Goal: Task Accomplishment & Management: Manage account settings

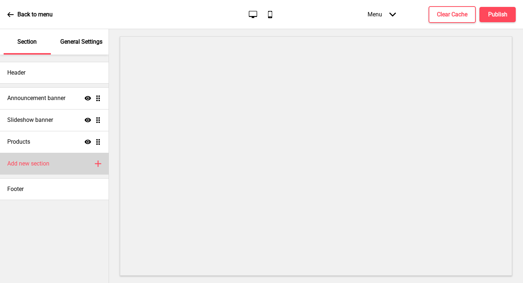
click at [54, 168] on div "Add new section Plus" at bounding box center [54, 164] width 109 height 22
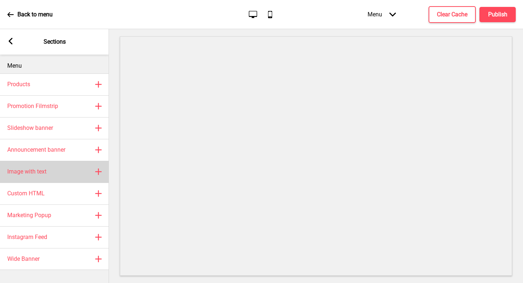
click at [71, 178] on div "Image with text Plus" at bounding box center [54, 172] width 109 height 22
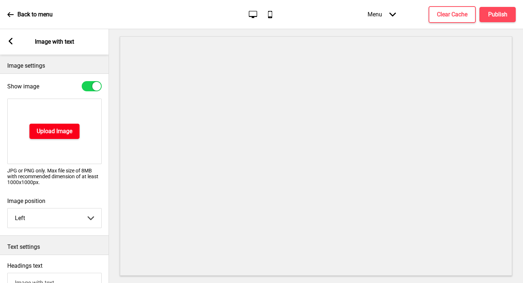
click at [57, 135] on h4 "Upload Image" at bounding box center [55, 131] width 36 height 8
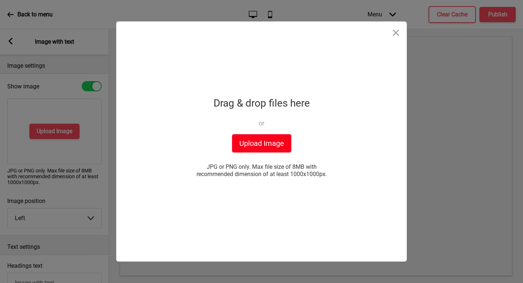
click at [272, 150] on button "Upload Image" at bounding box center [261, 143] width 59 height 18
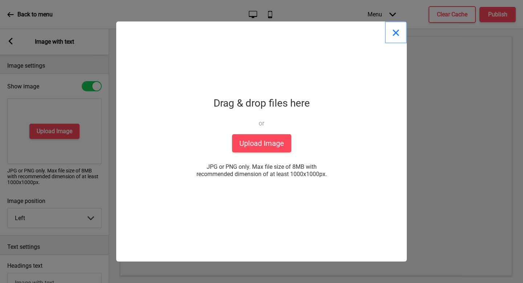
click at [399, 32] on button "Close" at bounding box center [396, 32] width 22 height 22
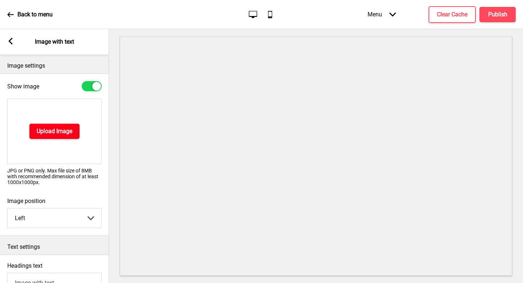
click at [67, 133] on h4 "Upload Image" at bounding box center [55, 131] width 36 height 8
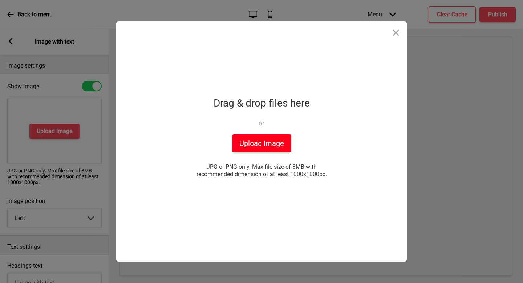
click at [244, 140] on button "Upload Image" at bounding box center [261, 143] width 59 height 18
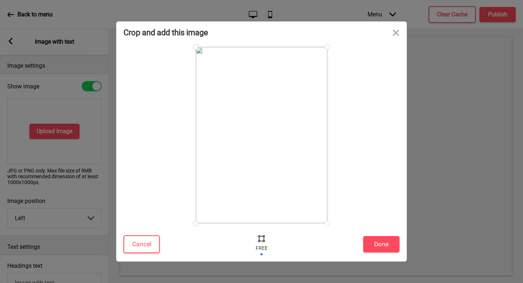
click at [381, 239] on div "Cancel Done" at bounding box center [261, 245] width 291 height 31
click at [381, 239] on button "Done" at bounding box center [381, 244] width 36 height 16
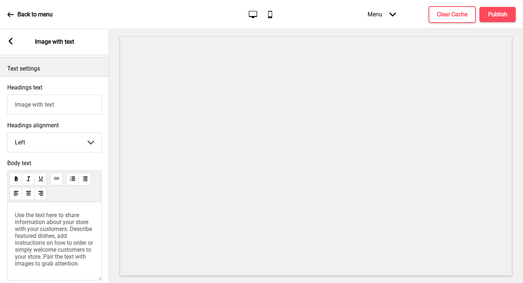
scroll to position [178, 0]
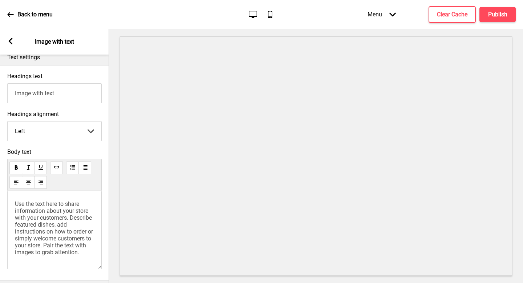
click at [57, 216] on span "Use the text here to share information about your store with your customers. De…" at bounding box center [55, 227] width 80 height 55
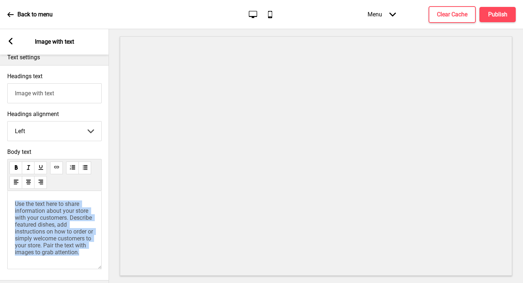
click at [57, 216] on span "Use the text here to share information about your store with your customers. De…" at bounding box center [55, 227] width 80 height 55
click at [64, 222] on span "Use the text here to share information about your store with your customers. De…" at bounding box center [55, 227] width 80 height 55
drag, startPoint x: 95, startPoint y: 253, endPoint x: 4, endPoint y: 196, distance: 107.7
click at [4, 196] on div "Body text Use the text here to share information about your store with your cus…" at bounding box center [54, 211] width 109 height 132
drag, startPoint x: 16, startPoint y: 203, endPoint x: 100, endPoint y: 256, distance: 99.0
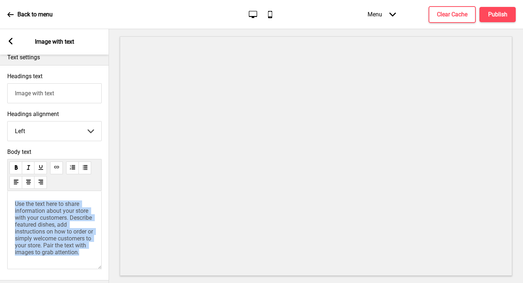
click at [100, 239] on div "Use the text here to share information about your store with your customers. De…" at bounding box center [54, 230] width 95 height 78
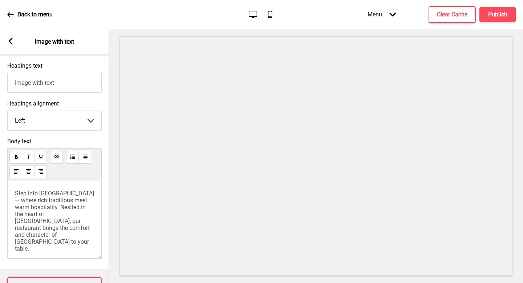
scroll to position [186, 0]
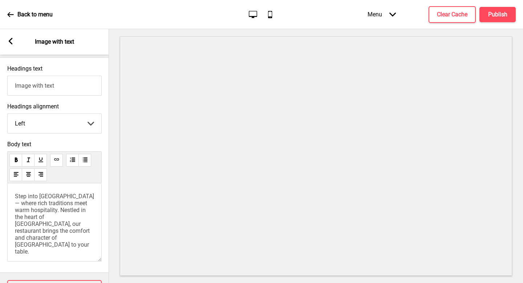
click at [76, 86] on input "Image with text" at bounding box center [54, 86] width 95 height 20
paste input "SINGAPORE’S HOME FOR SLAVIC SOUL FOOD"
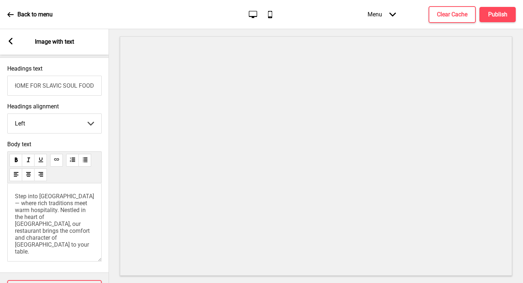
type input "SINGAPORE’S HOME FOR SLAVIC SOUL FOOD"
click at [91, 98] on div "Headings text SINGAPORE’S HOME FOR SLAVIC SOUL FOOD" at bounding box center [54, 80] width 109 height 38
click at [2, 42] on div "Arrow left Image with text" at bounding box center [54, 41] width 109 height 25
click at [9, 42] on icon at bounding box center [11, 41] width 4 height 7
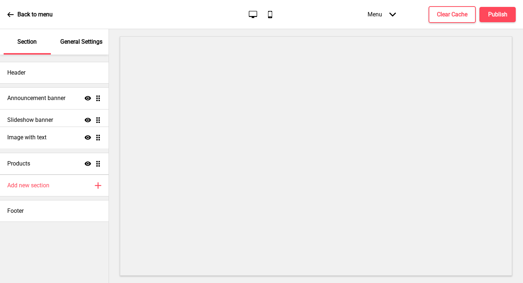
drag, startPoint x: 99, startPoint y: 165, endPoint x: 99, endPoint y: 139, distance: 26.2
click at [99, 139] on ul "Announcement banner Show Drag Slideshow banner Show Drag Products Show Drag Ima…" at bounding box center [54, 130] width 109 height 87
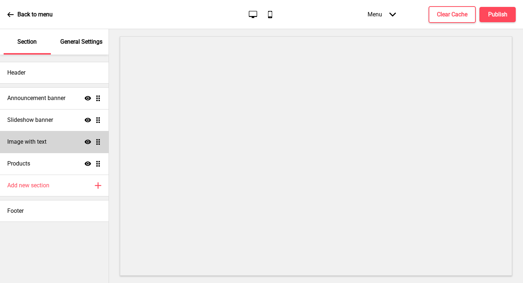
click at [60, 136] on div "Image with text Show Drag" at bounding box center [54, 142] width 109 height 22
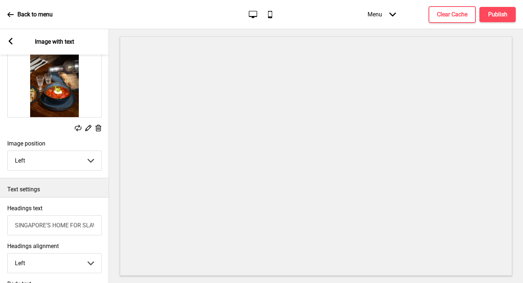
scroll to position [49, 0]
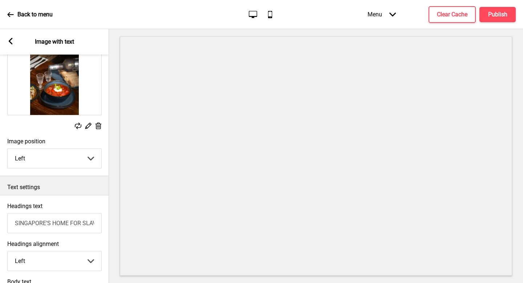
click at [83, 225] on input "SINGAPORE’S HOME FOR SLAVIC SOUL FOOD" at bounding box center [54, 223] width 95 height 20
drag, startPoint x: 82, startPoint y: 225, endPoint x: 102, endPoint y: 226, distance: 20.0
click at [102, 226] on div "Headings text SINGAPORE’S HOME FOR SLAVIC SOUL FOOD" at bounding box center [54, 218] width 109 height 38
click at [56, 224] on input "SINGAPORE’S HOME FOR SLAVIC SOUL FOOD" at bounding box center [54, 223] width 95 height 20
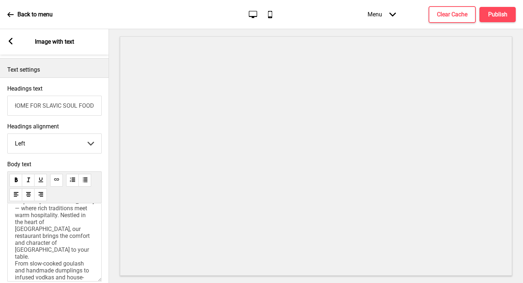
scroll to position [0, 0]
click at [79, 239] on p "Step into [GEOGRAPHIC_DATA] — where rich traditions meet warm hospitality. Nest…" at bounding box center [54, 250] width 79 height 104
click at [11, 41] on rect at bounding box center [10, 41] width 7 height 7
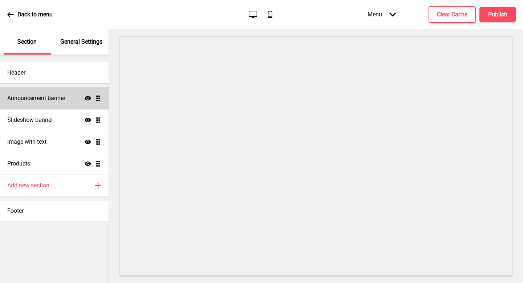
click at [48, 100] on h4 "Announcement banner" at bounding box center [36, 98] width 58 height 8
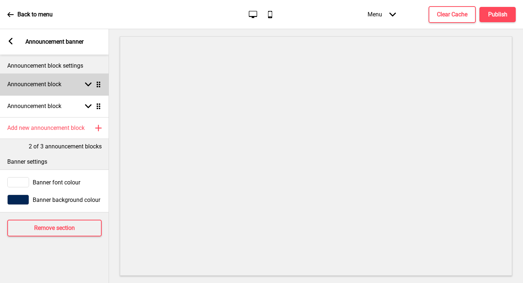
click at [82, 84] on div "Arrow down Drag" at bounding box center [91, 84] width 20 height 7
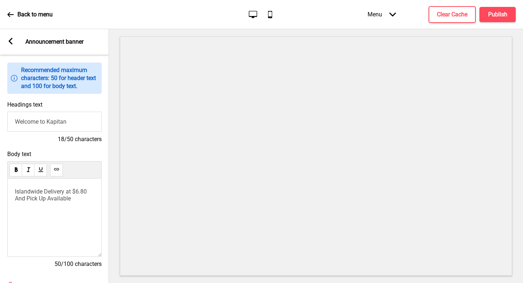
scroll to position [48, 0]
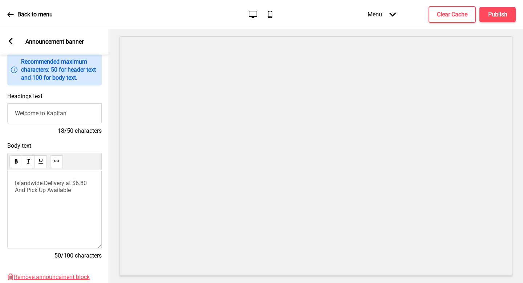
click at [60, 176] on div "Islandwide Delivery at $6.80 And Pick Up Available" at bounding box center [54, 209] width 95 height 78
click at [61, 192] on span "Islandwide Delivery at $6.80 And Pick Up Available" at bounding box center [51, 187] width 73 height 14
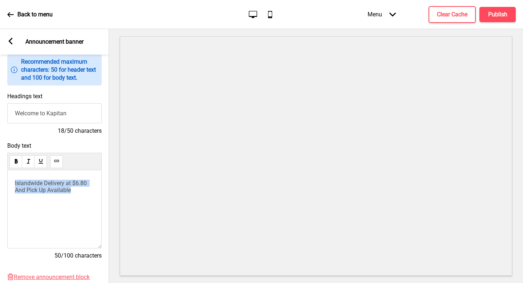
click at [61, 192] on span "Islandwide Delivery at $6.80 And Pick Up Available" at bounding box center [51, 187] width 73 height 14
drag, startPoint x: 90, startPoint y: 183, endPoint x: 0, endPoint y: 176, distance: 90.5
click at [0, 176] on div "Body text Islandwide Delivery at $6.80 And Pick Up Available 50/100 characters" at bounding box center [54, 203] width 109 height 131
click at [2, 176] on div "Body text Islandwide Delivery at $6.80 And Pick Up Available 50/100 characters" at bounding box center [54, 203] width 109 height 131
click at [30, 196] on span "Big flavours, warm comfort. Delivered anywhere for $6.80And Pick Up Available" at bounding box center [51, 190] width 72 height 21
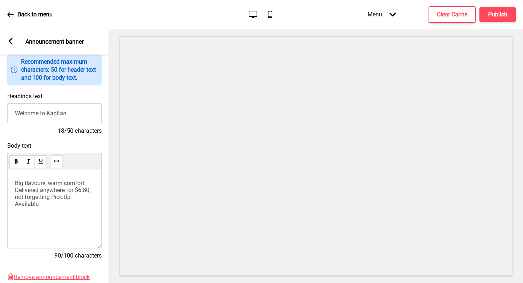
click at [23, 208] on div "Big flavours, warm comfort. Delivered anywhere for $6.80, not forgetting Pick U…" at bounding box center [54, 209] width 95 height 78
click at [18, 204] on span "Big flavours, warm comfort. Delivered anywhere for $6.80, not forgetting Pick U…" at bounding box center [53, 194] width 77 height 28
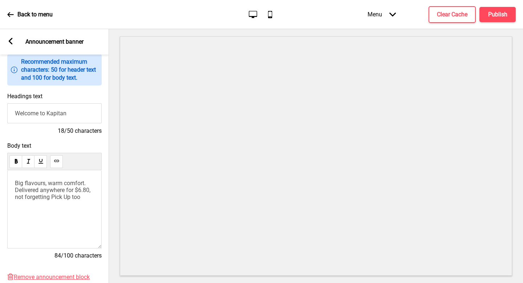
click at [16, 199] on span "Big flavours, warm comfort. Delivered anywhere for $6.80, not forgetting Pick U…" at bounding box center [53, 190] width 77 height 21
drag, startPoint x: 87, startPoint y: 205, endPoint x: 0, endPoint y: 167, distance: 95.4
click at [0, 167] on div "Body text Big flavours, warm comfort. Delivered anywhere for $6.80, not forgett…" at bounding box center [54, 203] width 109 height 131
copy div "Big flavours, warm comfort. Delivered anywhere for $6.80, not forgetting Pick U…"
click at [75, 191] on span "Big flavours, warm comfort. Delivered anywhere for $6.80," at bounding box center [53, 187] width 76 height 14
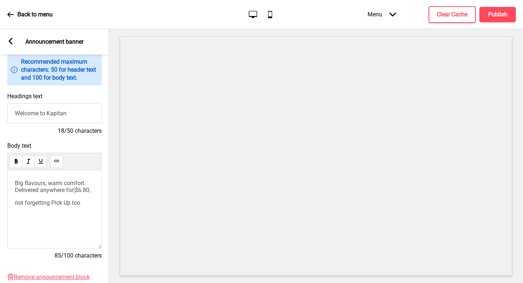
click at [75, 191] on span "Big flavours, warm comfort. Delivered anywhere for $6.80," at bounding box center [53, 187] width 76 height 14
click at [84, 201] on p "not forgetting Pick Up too" at bounding box center [54, 202] width 79 height 7
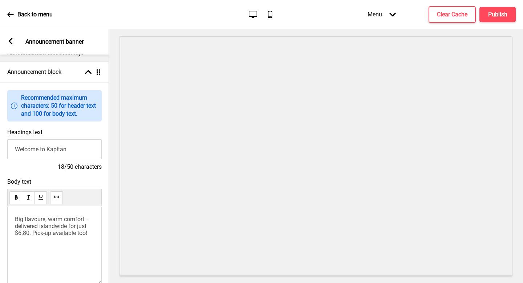
scroll to position [0, 0]
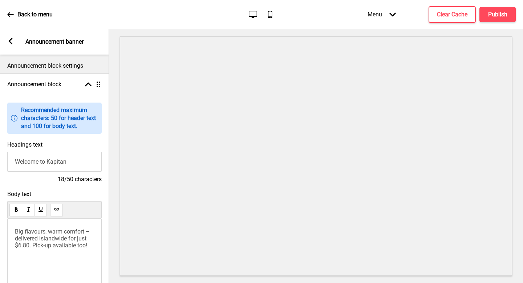
click at [11, 40] on icon at bounding box center [11, 41] width 4 height 7
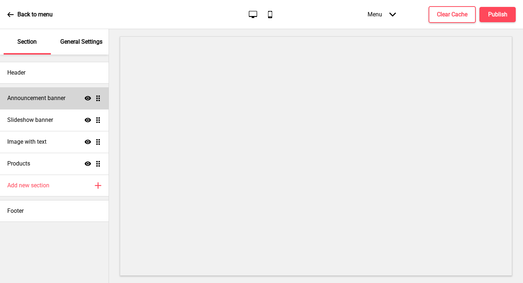
click at [73, 102] on div "Announcement banner Show Drag" at bounding box center [54, 98] width 109 height 22
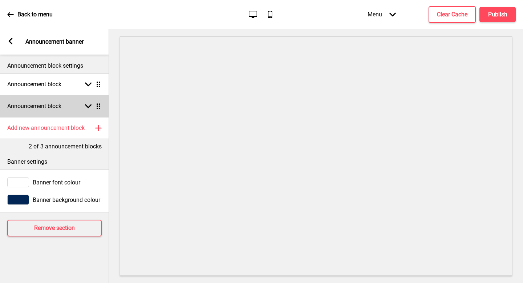
click at [69, 109] on div "Announcement block Arrow down Drag" at bounding box center [54, 106] width 109 height 22
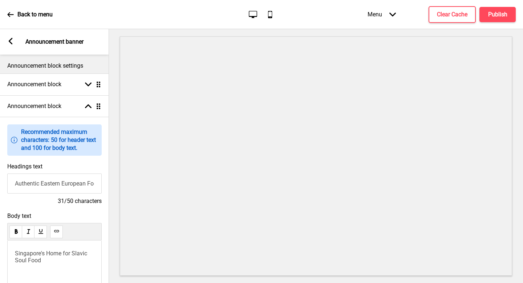
click at [51, 177] on input "Authentic Eastern European Food" at bounding box center [54, 183] width 95 height 20
click at [49, 185] on input "Authentic Eastern European Food" at bounding box center [54, 183] width 95 height 20
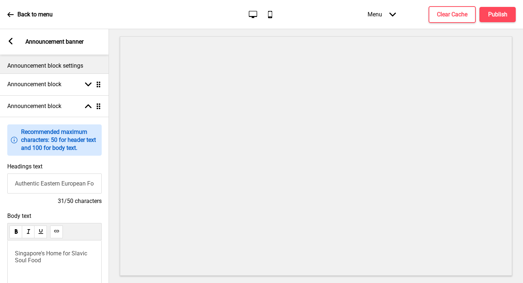
click at [49, 185] on input "Authentic Eastern European Food" at bounding box center [54, 183] width 95 height 20
type input "A delicious authentic welcome"
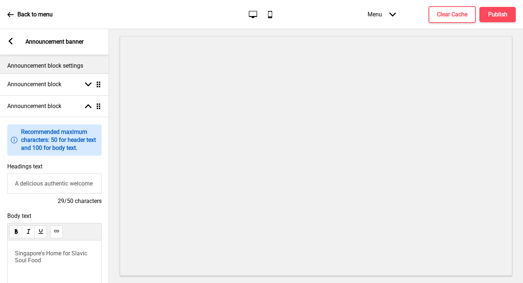
scroll to position [0, 0]
drag, startPoint x: 48, startPoint y: 263, endPoint x: 0, endPoint y: 234, distance: 55.6
click at [0, 234] on div "Body text Singapore's Home for Slavic Soul Food 37/100 characters" at bounding box center [54, 274] width 109 height 131
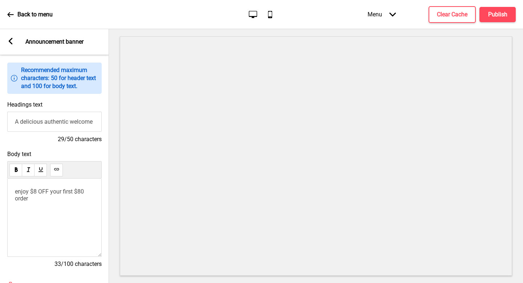
scroll to position [65, 0]
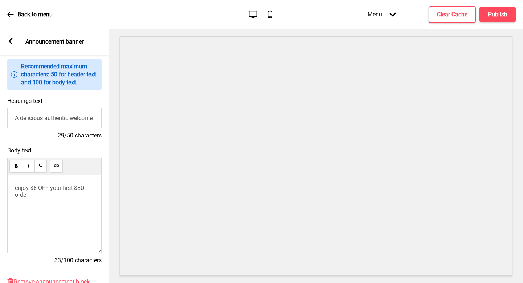
click at [17, 189] on span "enjoy $8 OFF your first $80 order" at bounding box center [50, 191] width 71 height 14
click at [53, 196] on p "Enjoy $8 OFF your first $80 order" at bounding box center [54, 191] width 79 height 14
click at [79, 192] on p "Enjoy $8 OFF your first $80 order" at bounding box center [54, 191] width 79 height 14
click at [68, 189] on span "Enjoy $8 OFF your first $80 order" at bounding box center [50, 191] width 71 height 14
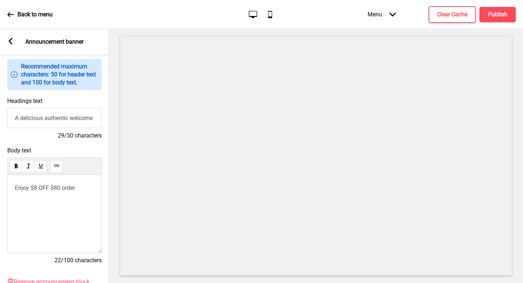
click at [65, 188] on span "Enjoy $8 OFF $80 order" at bounding box center [45, 187] width 60 height 7
click at [89, 193] on p "Enjoy $8 OFF $80 your first order" at bounding box center [54, 191] width 79 height 14
click at [77, 198] on p "Enjoy $8 OFF $80 your first order" at bounding box center [54, 191] width 79 height 14
click at [24, 117] on input "A delicious authentic welcome" at bounding box center [54, 118] width 95 height 20
click at [48, 119] on input "A Delicious authentic welcome" at bounding box center [54, 118] width 95 height 20
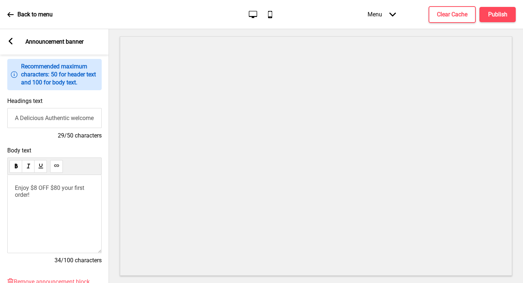
click at [75, 120] on input "A Delicious Authentic welcome" at bounding box center [54, 118] width 95 height 20
type input "A Delicious Authentic Welcome"
click at [498, 17] on h4 "Publish" at bounding box center [498, 15] width 19 height 8
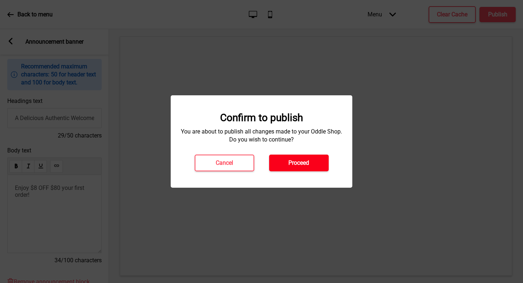
click at [306, 158] on button "Proceed" at bounding box center [299, 162] width 60 height 17
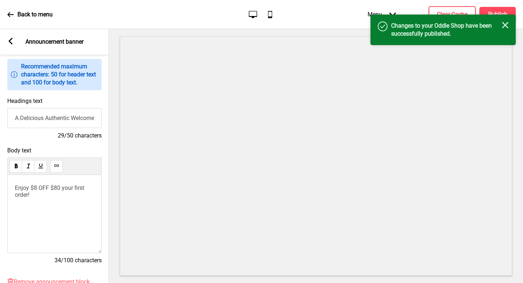
click at [10, 43] on icon at bounding box center [11, 41] width 4 height 7
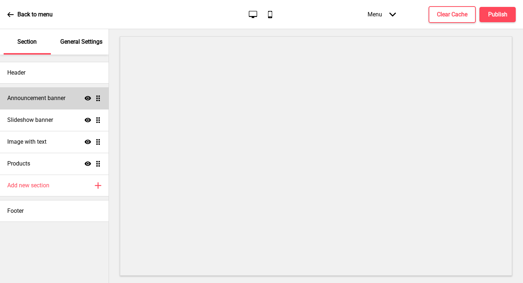
click at [54, 96] on h4 "Announcement banner" at bounding box center [36, 98] width 58 height 8
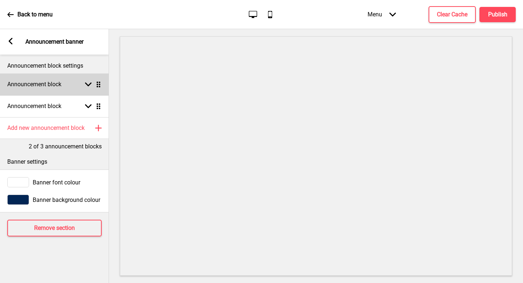
click at [51, 90] on div "Announcement block Arrow down Drag" at bounding box center [54, 84] width 109 height 22
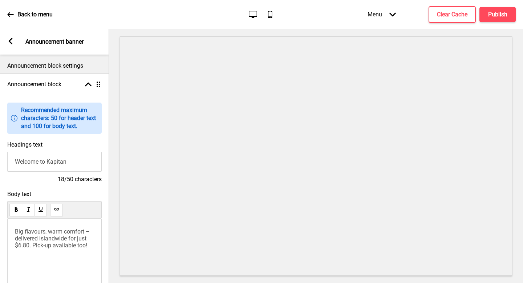
click at [51, 168] on input "Welcome to Kapitan" at bounding box center [54, 162] width 95 height 20
paste input "Step into the world of"
click at [44, 185] on div "Headings text Step into the world of Kapitan 30/50 characters" at bounding box center [54, 161] width 109 height 49
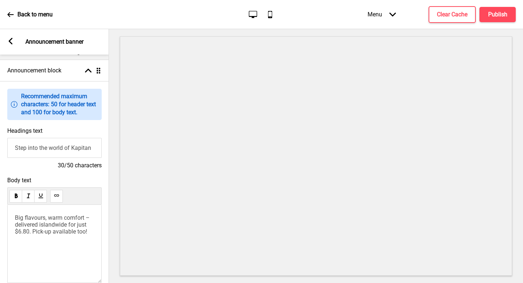
scroll to position [14, 0]
drag, startPoint x: 86, startPoint y: 217, endPoint x: 0, endPoint y: 208, distance: 86.6
click at [0, 208] on div "Body text Big flavours, warm comfort – delivered islandwide for just $6.80. Pic…" at bounding box center [54, 238] width 109 height 131
copy span "Big flavours, warm comfort"
click at [52, 151] on input "Step into the world of Kapitan" at bounding box center [54, 147] width 95 height 20
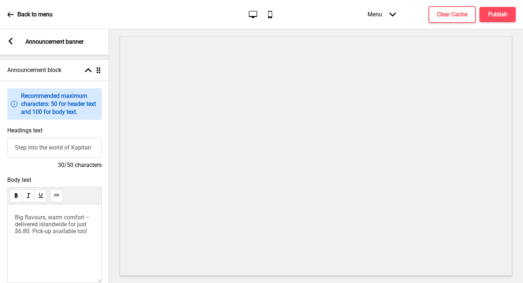
click at [52, 151] on input "Step into the world of Kapitan" at bounding box center [54, 147] width 95 height 20
paste input "Big flavours, warm comfort"
click at [53, 146] on input "Big flavours, warm comfort" at bounding box center [54, 147] width 95 height 20
type input "Big flavours, Warm Comfort"
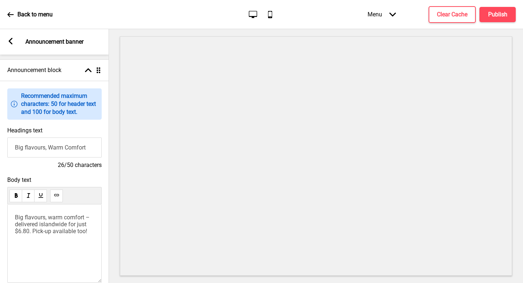
click at [60, 216] on span "Big flavours, warm comfort – delivered islandwide for just $6.80. Pick-up avail…" at bounding box center [53, 224] width 76 height 21
drag, startPoint x: 17, startPoint y: 224, endPoint x: 3, endPoint y: 199, distance: 29.0
click at [3, 199] on div "Body text Big flavours, warm comfort – delivered islandwide for just $6.80. Pic…" at bounding box center [54, 238] width 109 height 131
click at [75, 190] on div at bounding box center [54, 195] width 95 height 17
click at [89, 226] on span "Delivered islandwide for just $6.80. Pick-up available too!" at bounding box center [52, 221] width 74 height 14
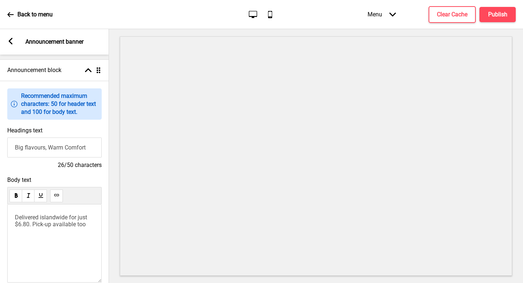
click at [36, 225] on span "Delivered islandwide for just $6.80. Pick-up available too" at bounding box center [52, 221] width 74 height 14
click at [89, 226] on p "Delivered islandwide for just $6.80, pick-up available too" at bounding box center [54, 221] width 79 height 14
click at [84, 206] on div "Delivered islandwide for just $6.80, pick-up available too" at bounding box center [54, 243] width 95 height 78
click at [37, 224] on span "Delivered islandwide for just $6.80, pick-up available too" at bounding box center [52, 221] width 74 height 14
click at [93, 196] on div at bounding box center [54, 195] width 95 height 17
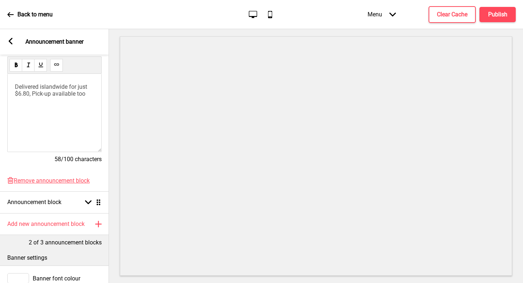
scroll to position [0, 0]
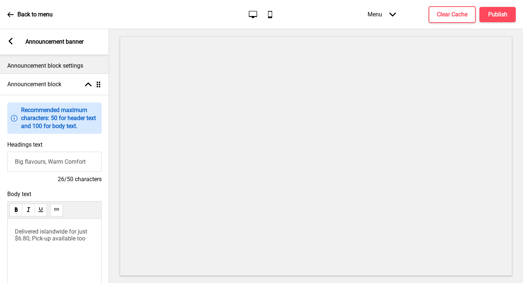
click at [7, 43] on div "Arrow left Announcement banner" at bounding box center [54, 41] width 109 height 25
click at [8, 43] on rect at bounding box center [10, 41] width 7 height 7
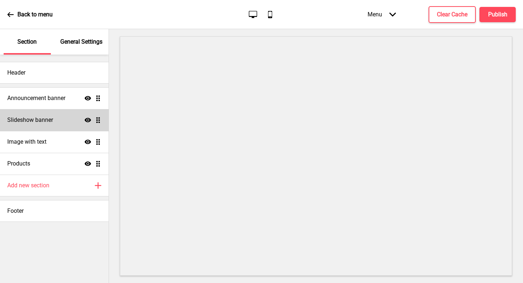
click at [55, 125] on div "Slideshow banner Show Drag" at bounding box center [54, 120] width 109 height 22
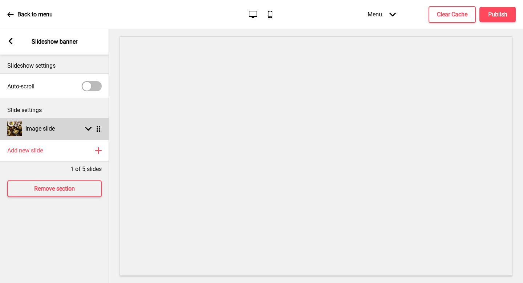
click at [68, 130] on div "Image slide Arrow down Drag" at bounding box center [54, 129] width 109 height 22
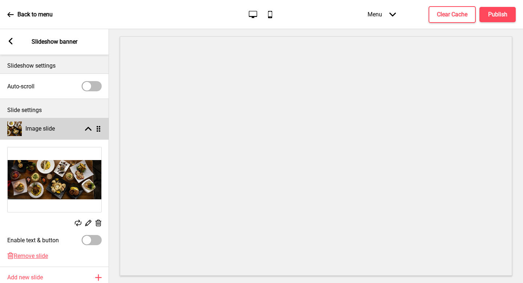
click at [68, 130] on div "Image slide Arrow up Drag" at bounding box center [54, 129] width 109 height 22
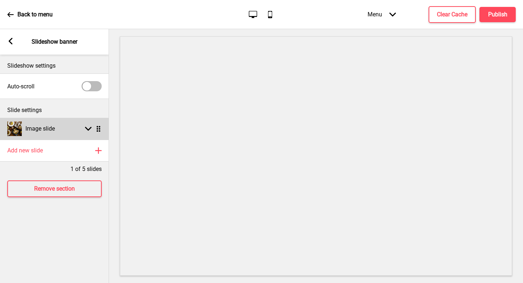
click at [68, 136] on div "Image slide Arrow down Drag" at bounding box center [54, 129] width 109 height 22
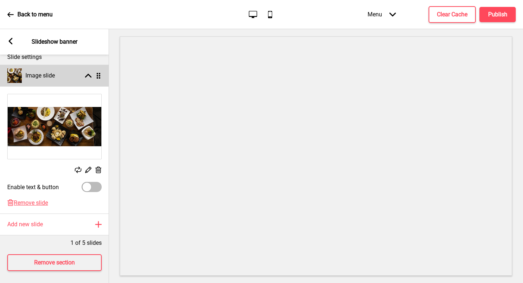
scroll to position [55, 0]
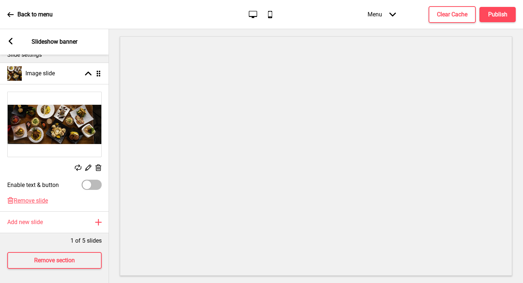
click at [92, 186] on div at bounding box center [92, 185] width 20 height 10
checkbox input "true"
select select "right"
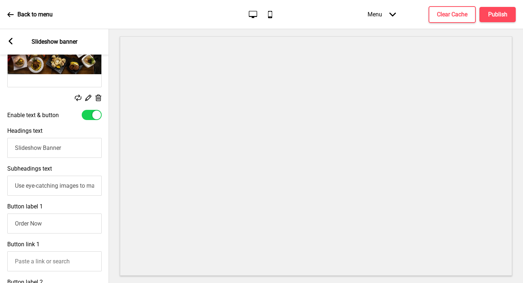
scroll to position [129, 0]
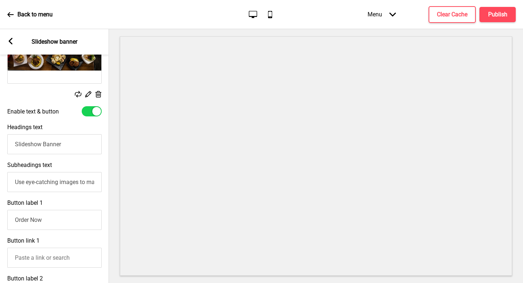
click at [81, 140] on input "Slideshow Banner" at bounding box center [54, 144] width 95 height 20
click at [64, 140] on input "Slideshow Banner" at bounding box center [54, 144] width 95 height 20
paste input "Big flavours, warm comfort"
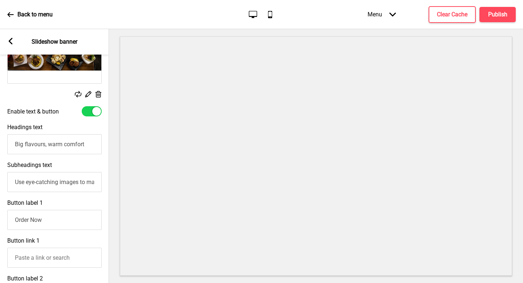
click at [77, 148] on input "Big flavours, warm comfort" at bounding box center [54, 144] width 95 height 20
type input "Rich Flavors of the East"
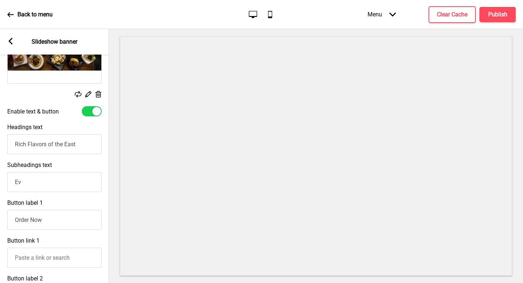
type input "E"
click at [48, 182] on input "every bite tells a story of tradition and taste" at bounding box center [54, 182] width 95 height 20
drag, startPoint x: 44, startPoint y: 182, endPoint x: 0, endPoint y: 172, distance: 45.5
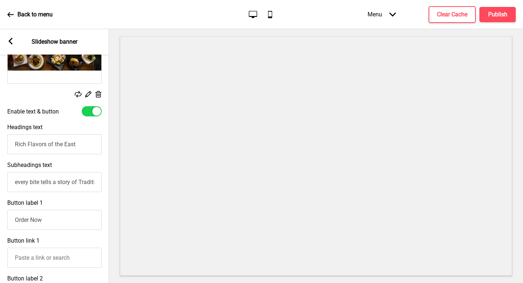
click at [0, 172] on div "Subheadings text every bite tells a story of Tradition and Taste" at bounding box center [54, 177] width 109 height 38
click at [17, 183] on input "every bite tells a story of Tradition and Taste" at bounding box center [54, 182] width 95 height 20
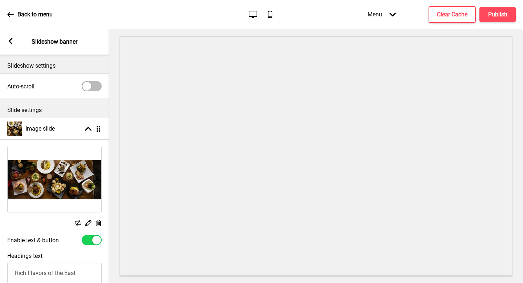
type input "Every bite tells a story of Tradition and Taste"
click at [11, 40] on rect at bounding box center [10, 41] width 7 height 7
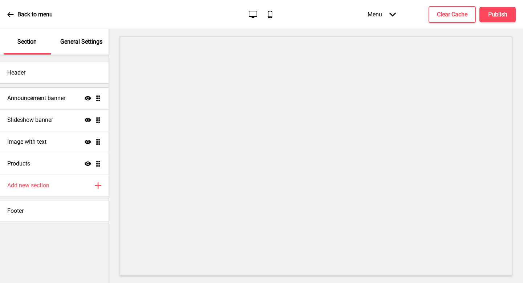
click at [12, 15] on icon at bounding box center [10, 14] width 7 height 7
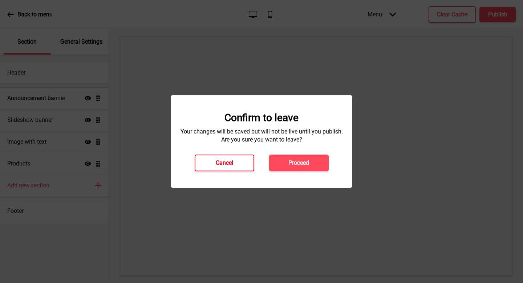
click at [214, 161] on button "Cancel" at bounding box center [225, 162] width 60 height 17
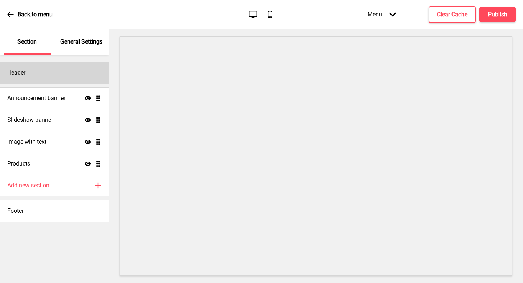
click at [86, 69] on div "Header" at bounding box center [54, 73] width 109 height 22
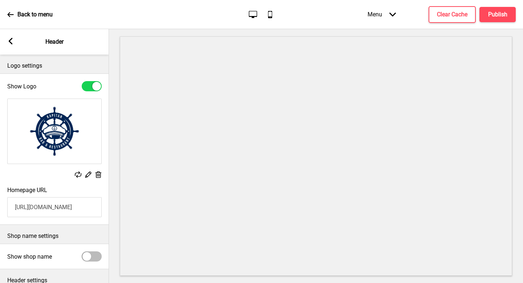
scroll to position [55, 0]
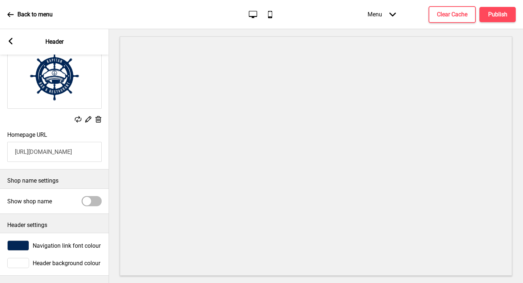
click at [90, 205] on div at bounding box center [92, 201] width 20 height 10
checkbox input "true"
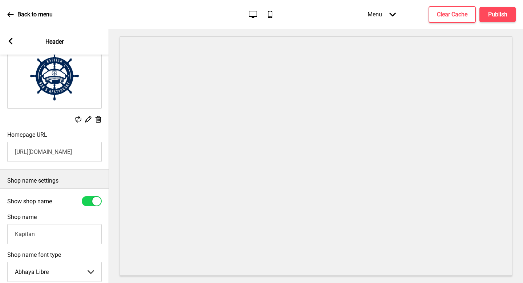
click at [8, 42] on rect at bounding box center [10, 41] width 7 height 7
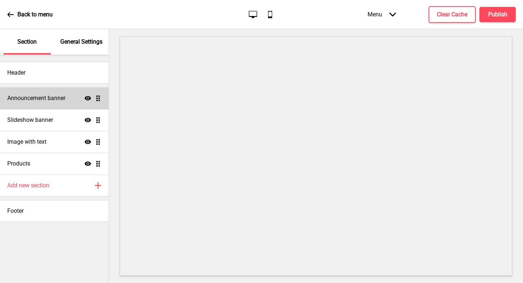
click at [40, 93] on div "Announcement banner Show Drag" at bounding box center [54, 98] width 109 height 22
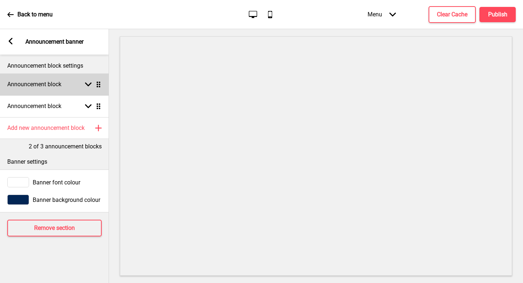
click at [69, 89] on div "Announcement block Arrow down Drag" at bounding box center [54, 84] width 109 height 22
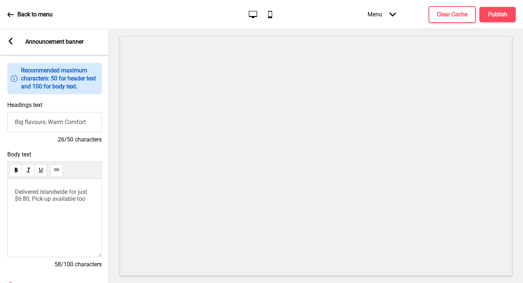
scroll to position [43, 0]
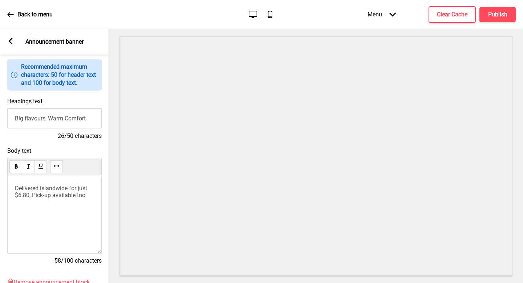
click at [61, 197] on span "Delivered islandwide for just $6.80, Pick-up available too" at bounding box center [52, 192] width 74 height 14
click at [9, 41] on icon at bounding box center [11, 41] width 4 height 7
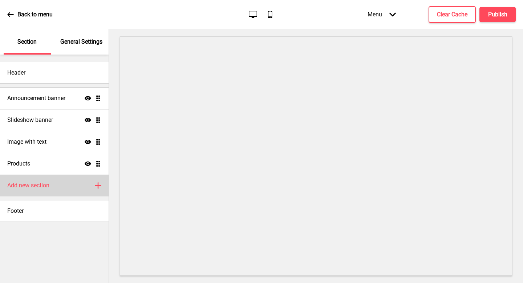
click at [47, 183] on h4 "Add new section" at bounding box center [28, 185] width 42 height 8
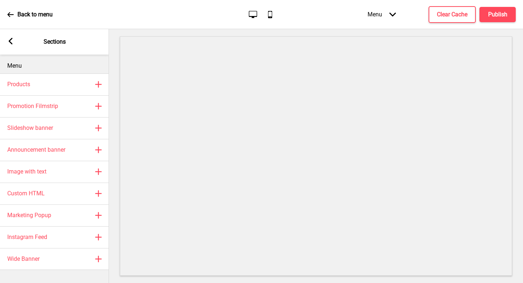
click at [9, 40] on icon at bounding box center [11, 41] width 4 height 7
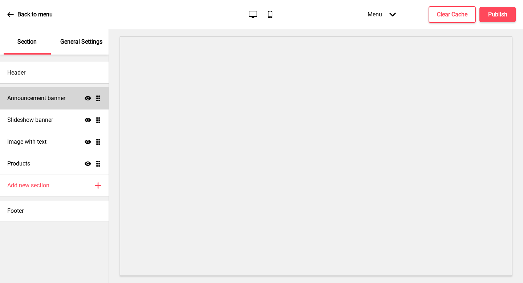
click at [39, 101] on h4 "Announcement banner" at bounding box center [36, 98] width 58 height 8
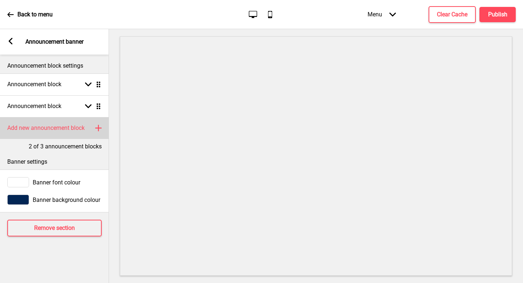
click at [67, 128] on h4 "Add new announcement block" at bounding box center [45, 128] width 77 height 8
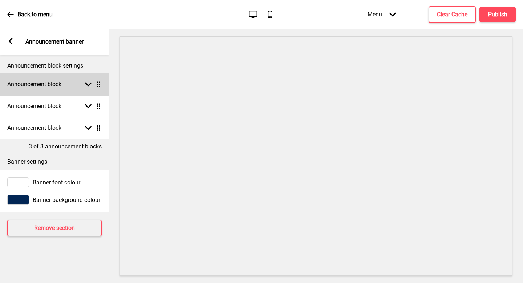
click at [69, 90] on div "Announcement block Arrow down Drag" at bounding box center [54, 84] width 109 height 22
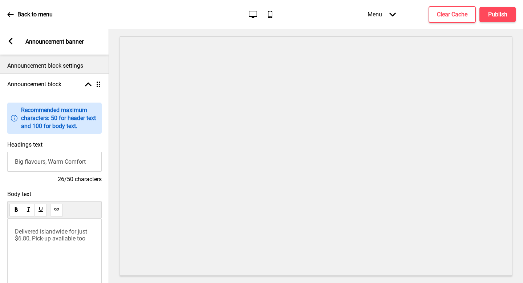
click at [61, 165] on input "Big flavours, Warm Comfort" at bounding box center [54, 162] width 95 height 20
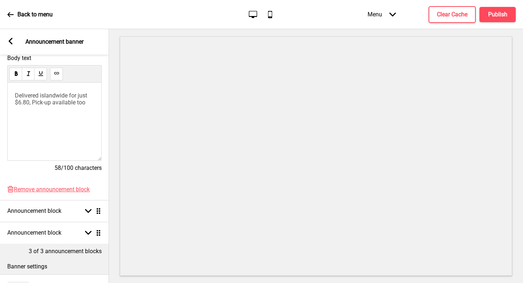
scroll to position [209, 0]
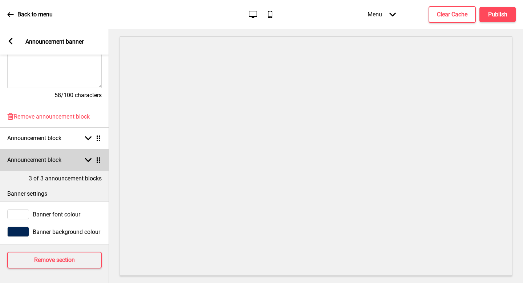
click at [63, 166] on div "Announcement block Arrow down Drag" at bounding box center [54, 160] width 109 height 22
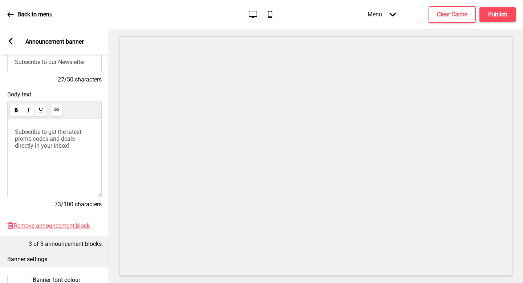
scroll to position [132, 0]
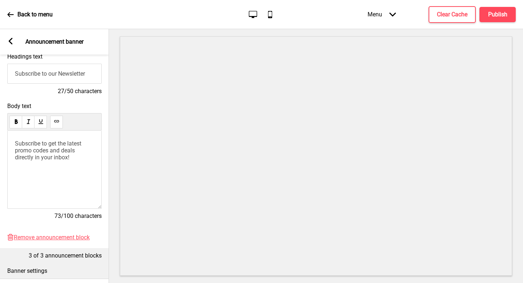
click at [57, 79] on input "Subscribe to our Newsletter" at bounding box center [54, 74] width 95 height 20
paste input "Big flavours, Warm Comfort"
click at [68, 148] on span "Subscribe to get the latest promo codes and deals directly in your inbox!" at bounding box center [49, 150] width 68 height 21
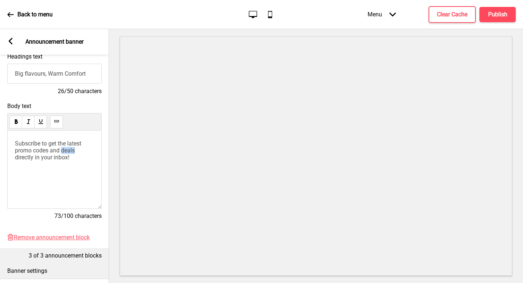
click at [68, 148] on span "Subscribe to get the latest promo codes and deals directly in your inbox!" at bounding box center [49, 150] width 68 height 21
drag, startPoint x: 67, startPoint y: 142, endPoint x: 0, endPoint y: 141, distance: 67.3
click at [0, 141] on div "Body text Delivered islandwide for just $6.80, Pick-up available too 58/100 cha…" at bounding box center [54, 164] width 109 height 131
click at [70, 142] on span "Delivered islandwide for just $6.80, Pick-up available too" at bounding box center [52, 147] width 74 height 14
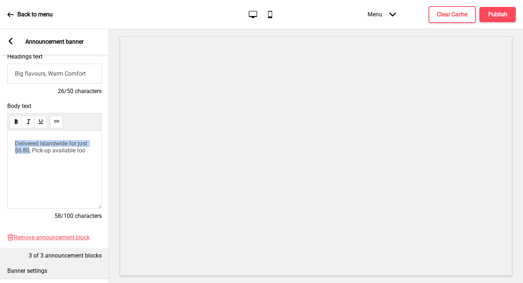
drag, startPoint x: 29, startPoint y: 150, endPoint x: 5, endPoint y: 138, distance: 26.8
click at [5, 138] on div "Body text Delivered islandwide for just $6.80, Pick-up available too 58/100 cha…" at bounding box center [54, 164] width 109 height 131
copy span "Delivered islandwide for just $6.80"
click at [63, 82] on input "Big flavours, Warm Comfort" at bounding box center [54, 74] width 95 height 20
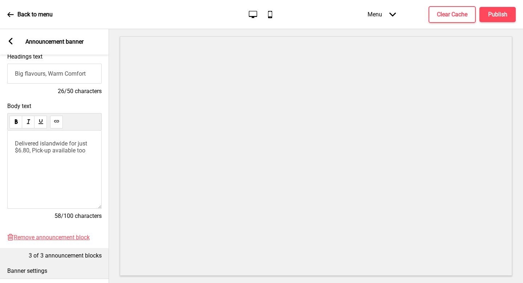
click at [63, 82] on input "Big flavours, Warm Comfort" at bounding box center [54, 74] width 95 height 20
paste input "Delivered islandwide for just $6.80"
type input "Delivered islandwide for just $6.80"
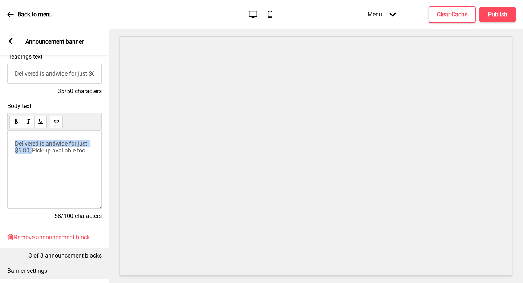
drag, startPoint x: 33, startPoint y: 150, endPoint x: 6, endPoint y: 136, distance: 30.7
click at [6, 136] on div "Body text Delivered islandwide for just $6.80, Pick-up available too 58/100 cha…" at bounding box center [54, 164] width 109 height 131
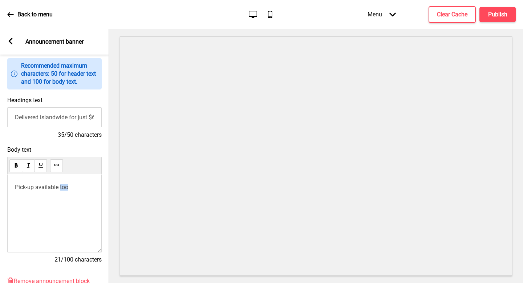
drag, startPoint x: 61, startPoint y: 187, endPoint x: 85, endPoint y: 189, distance: 23.7
click at [85, 189] on p "Pick-up available too" at bounding box center [54, 187] width 79 height 7
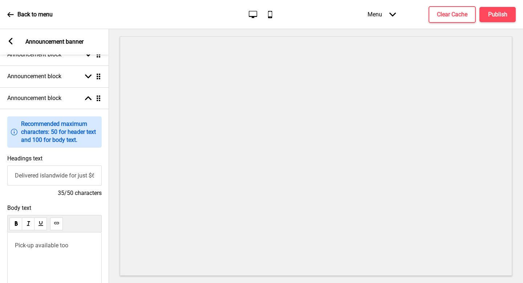
scroll to position [2, 0]
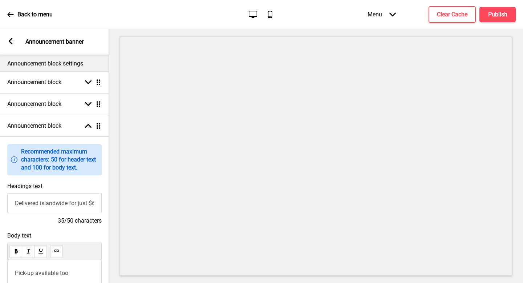
click at [9, 42] on icon at bounding box center [11, 41] width 4 height 7
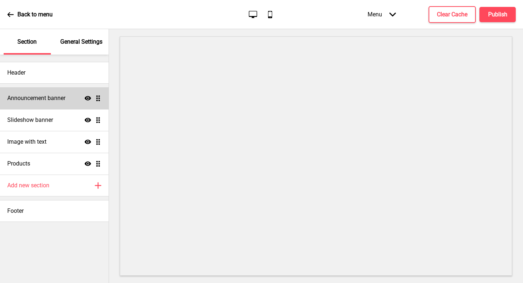
click at [63, 97] on h4 "Announcement banner" at bounding box center [36, 98] width 58 height 8
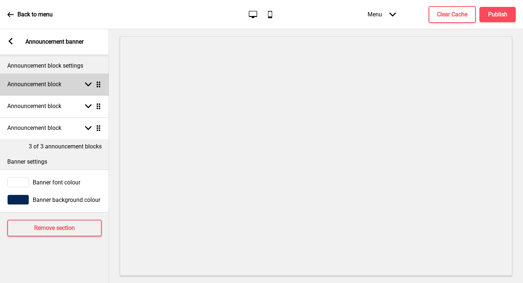
click at [85, 88] on div "Announcement block Arrow down Drag" at bounding box center [54, 84] width 109 height 22
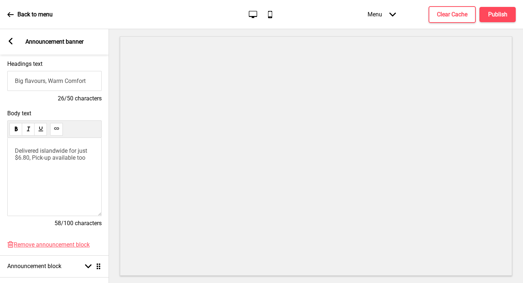
scroll to position [131, 0]
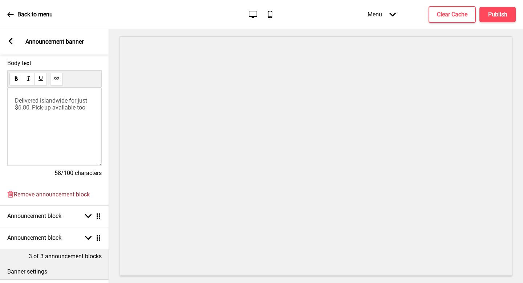
click at [64, 196] on span "Remove announcement block" at bounding box center [52, 194] width 76 height 7
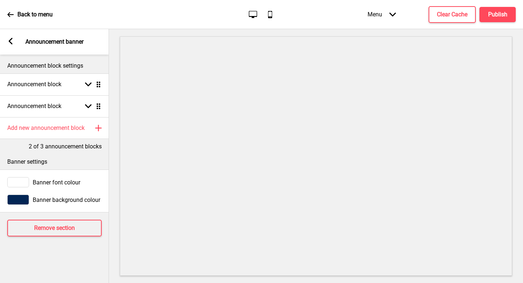
click at [9, 41] on icon at bounding box center [11, 41] width 4 height 7
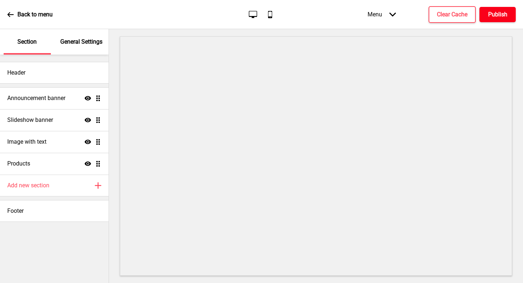
click at [491, 14] on h4 "Publish" at bounding box center [498, 15] width 19 height 8
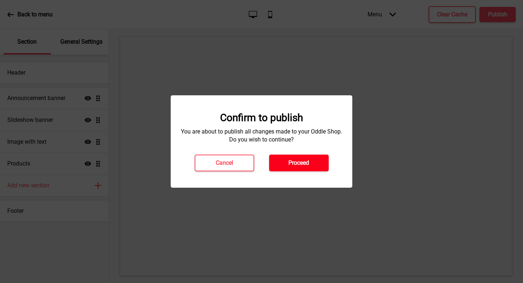
click at [307, 162] on h4 "Proceed" at bounding box center [299, 163] width 21 height 8
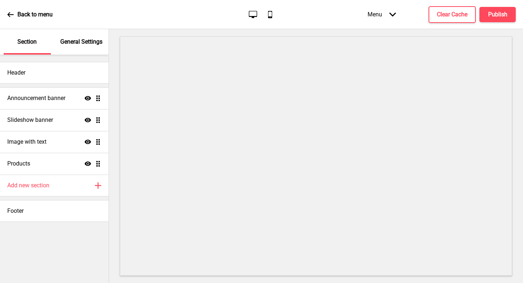
click at [79, 42] on p "General Settings" at bounding box center [81, 42] width 42 height 8
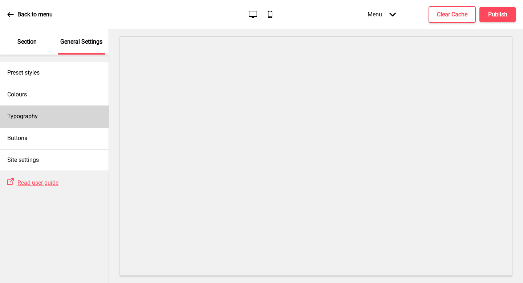
click at [55, 122] on div "Typography" at bounding box center [54, 116] width 109 height 22
select select "Nunito Sans"
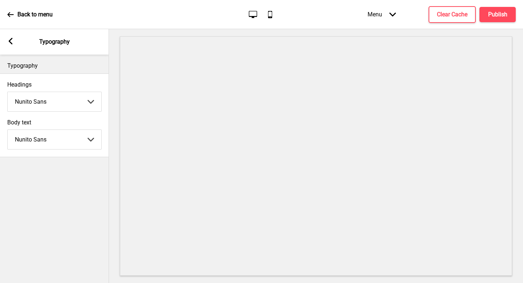
click at [57, 100] on select "Abhaya Libre Abril Fatface Adobe Garamond Pro Arimo Arsenal Arvo Berkshire Swas…" at bounding box center [55, 101] width 94 height 19
select select "Abhaya Libre"
click at [68, 152] on div "Body text Nunito Sans Abhaya Libre Abril Fatface Adobe Garamond Pro Arimo Arsen…" at bounding box center [54, 134] width 109 height 38
click at [69, 148] on select "Abhaya Libre Abril Fatface Adobe Garamond Pro Arimo Arsenal Arvo Berkshire Swas…" at bounding box center [55, 139] width 94 height 19
select select "Abhaya Libre"
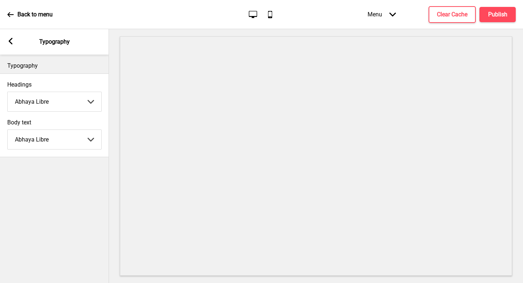
click at [9, 40] on icon at bounding box center [11, 41] width 4 height 7
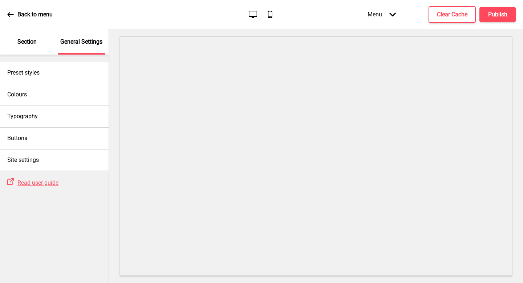
click at [24, 45] on p "Section" at bounding box center [26, 42] width 19 height 8
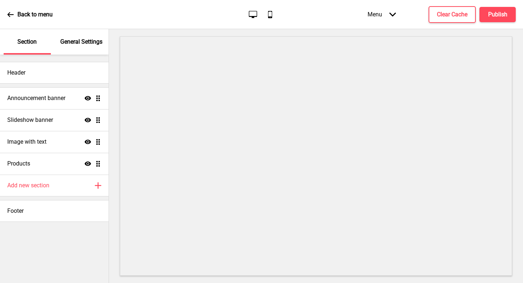
click at [79, 41] on p "General Settings" at bounding box center [81, 42] width 42 height 8
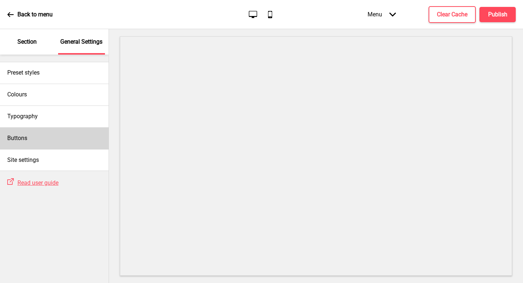
click at [46, 143] on div "Buttons" at bounding box center [54, 138] width 109 height 22
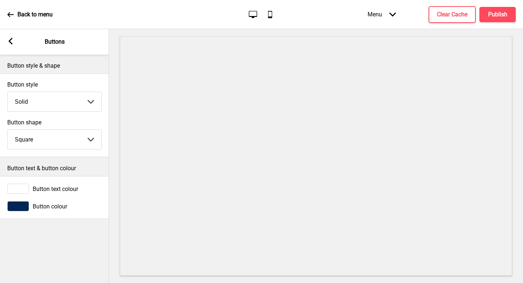
click at [73, 102] on select "Solid Outline Raised" at bounding box center [55, 101] width 94 height 19
click at [63, 145] on select "Round Square Pill" at bounding box center [55, 139] width 94 height 19
select select "round"
click at [8, 38] on rect at bounding box center [10, 41] width 7 height 7
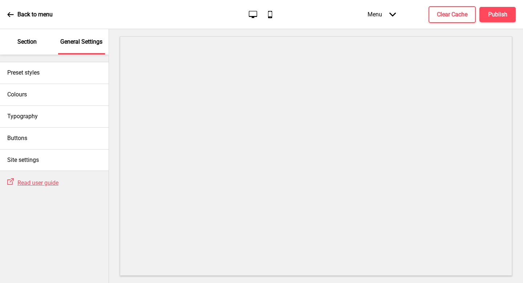
click at [28, 43] on p "Section" at bounding box center [26, 42] width 19 height 8
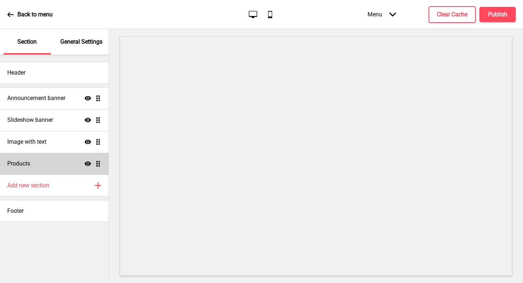
click at [65, 168] on div "Products Show Drag" at bounding box center [54, 164] width 109 height 22
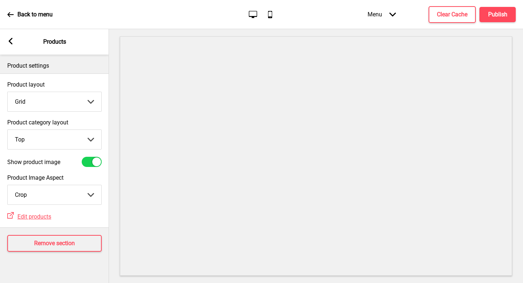
click at [60, 134] on select "Top Side" at bounding box center [55, 139] width 94 height 19
select select "side"
click at [498, 20] on button "Publish" at bounding box center [498, 14] width 36 height 15
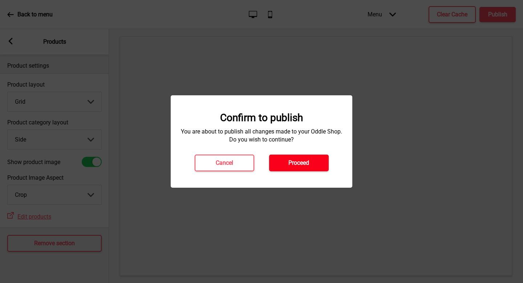
click at [295, 157] on button "Proceed" at bounding box center [299, 162] width 60 height 17
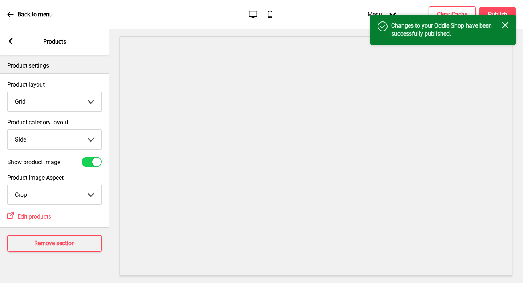
click at [13, 43] on rect at bounding box center [10, 41] width 7 height 7
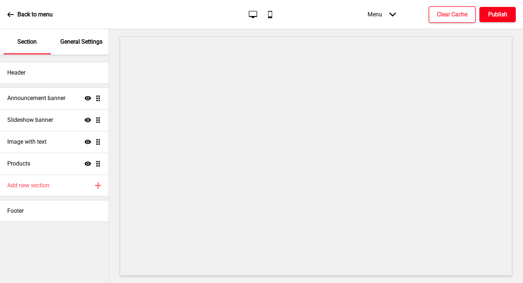
click at [496, 11] on h4 "Publish" at bounding box center [498, 15] width 19 height 8
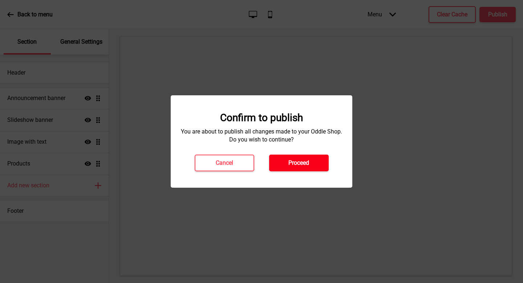
click at [317, 163] on button "Proceed" at bounding box center [299, 162] width 60 height 17
